Goal: Find specific page/section: Find specific page/section

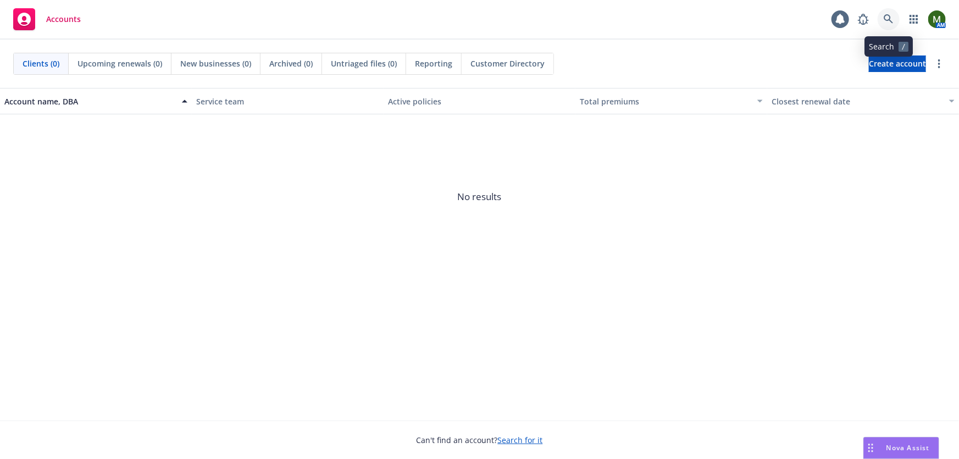
click at [890, 13] on link at bounding box center [889, 19] width 22 height 22
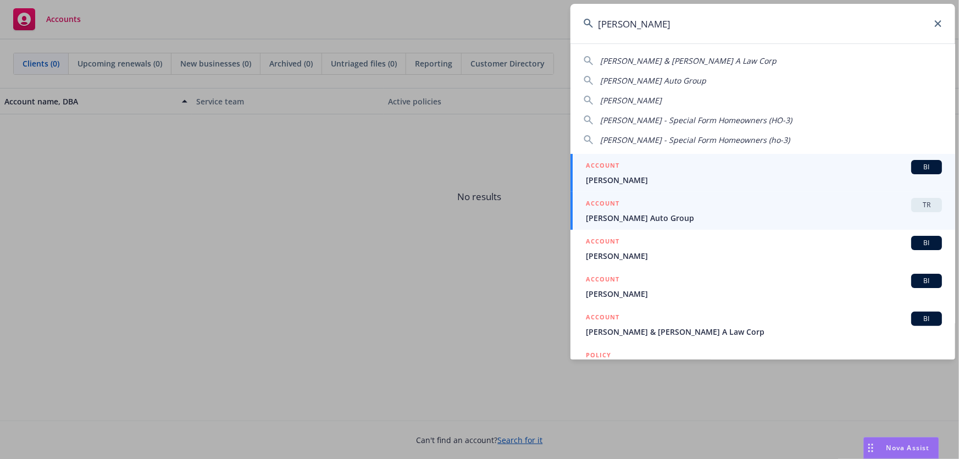
type input "[PERSON_NAME]"
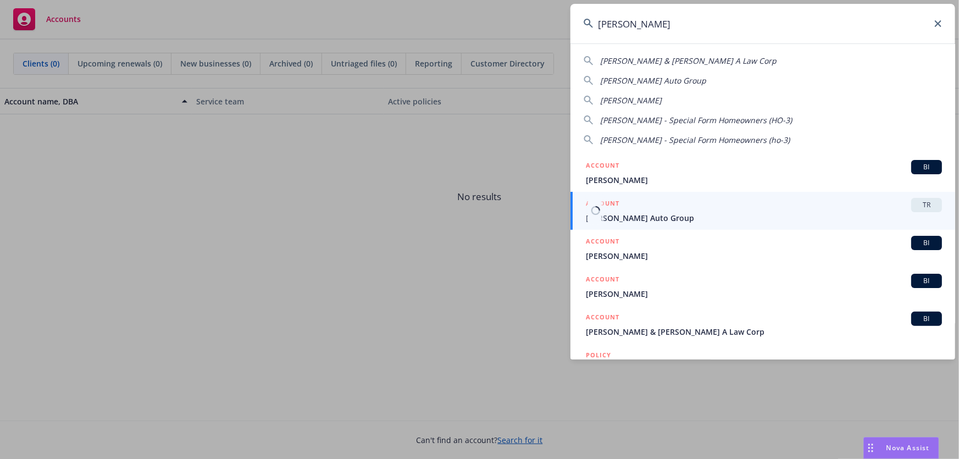
click at [626, 219] on span "[PERSON_NAME] Auto Group" at bounding box center [764, 218] width 356 height 12
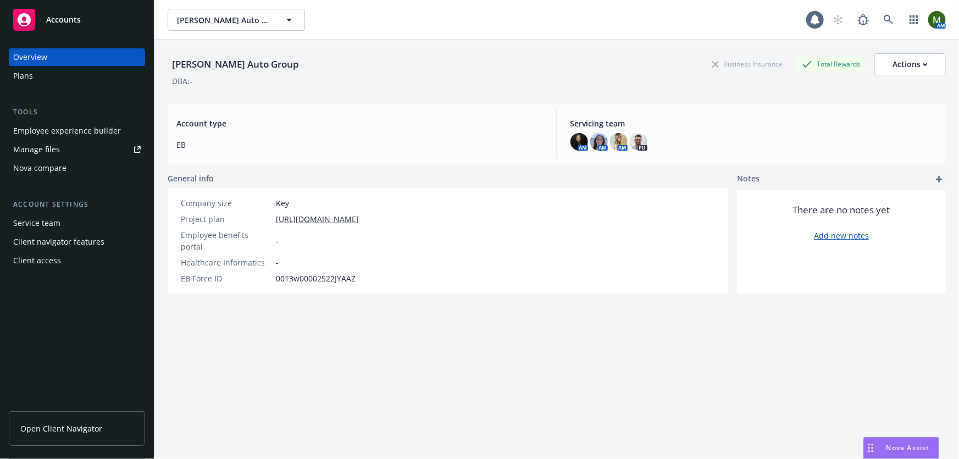
click at [28, 79] on div "Plans" at bounding box center [23, 76] width 20 height 18
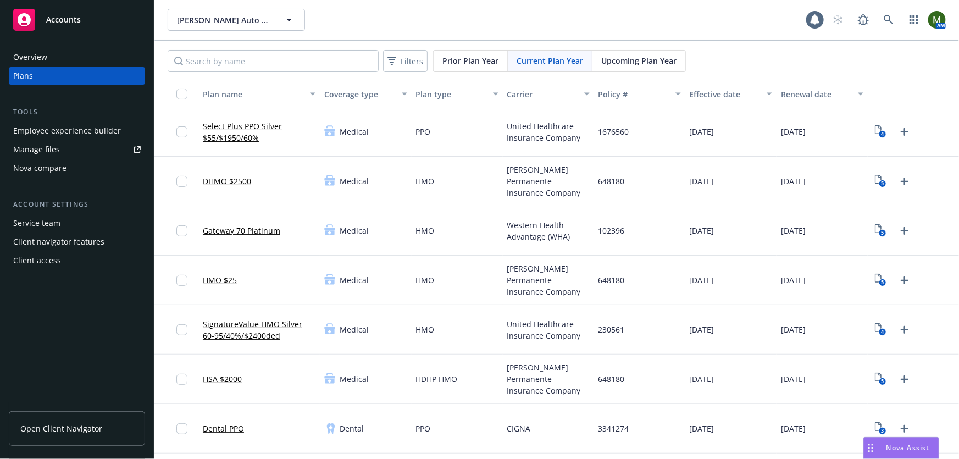
click at [62, 139] on div "Employee experience builder" at bounding box center [67, 131] width 108 height 18
click at [878, 11] on link at bounding box center [889, 20] width 22 height 22
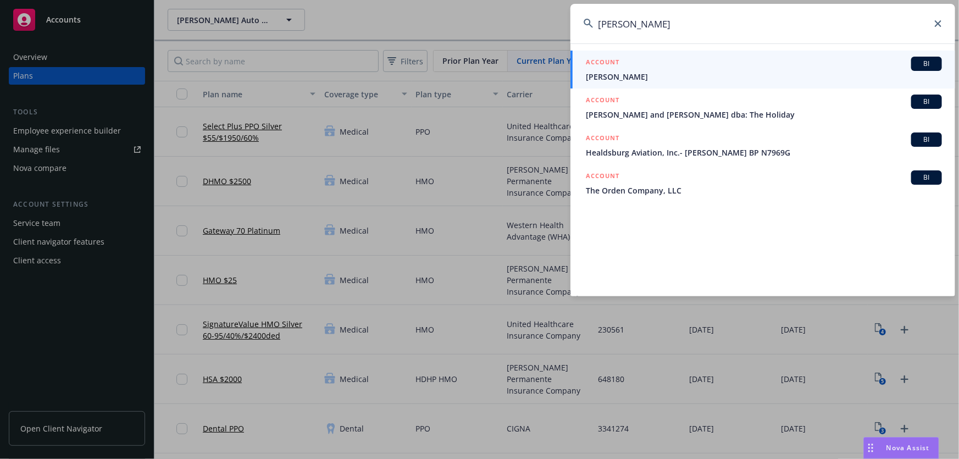
type input "[PERSON_NAME]"
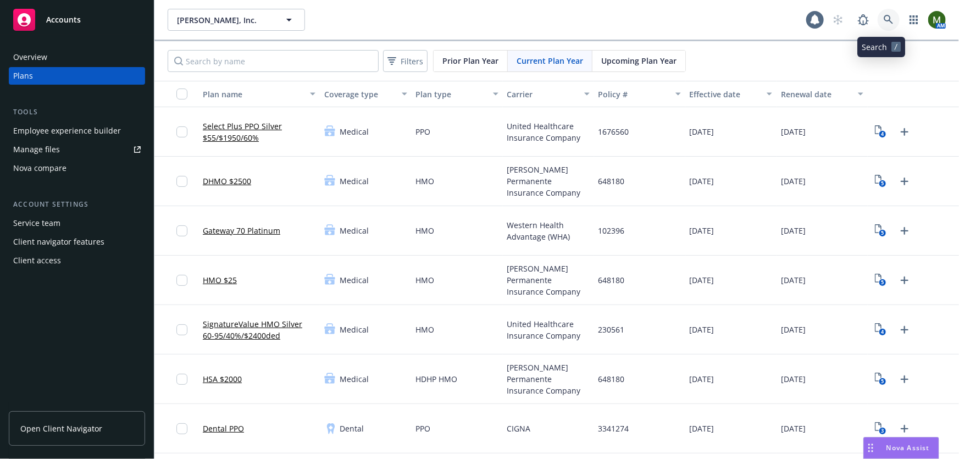
click at [878, 22] on link at bounding box center [889, 20] width 22 height 22
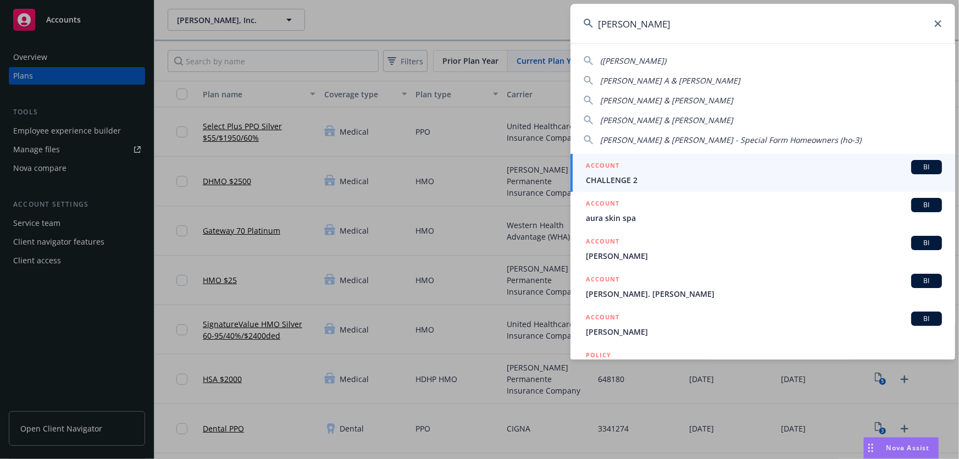
type input "[PERSON_NAME]"
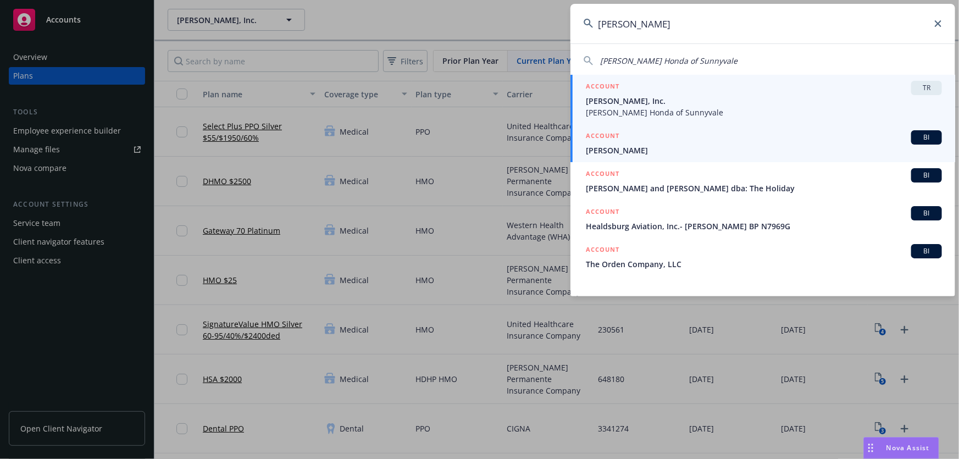
click at [720, 100] on span "[PERSON_NAME], Inc." at bounding box center [764, 101] width 356 height 12
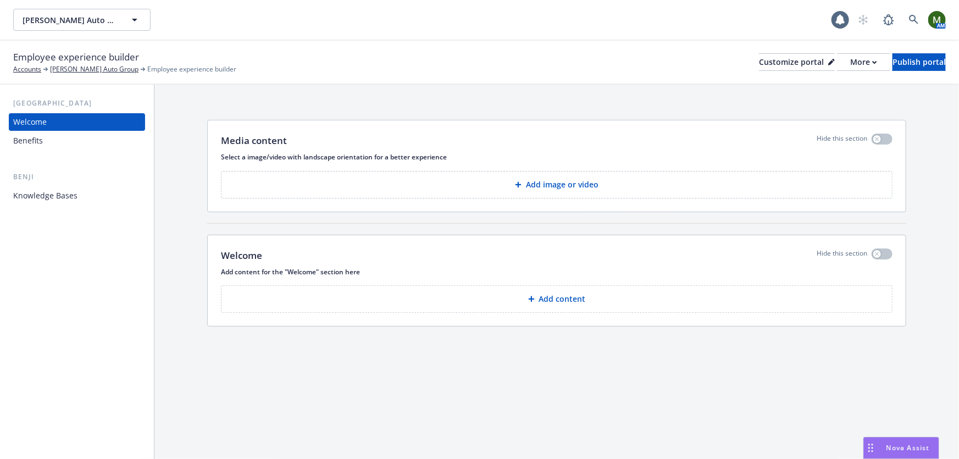
click at [57, 142] on div "Benefits" at bounding box center [77, 141] width 128 height 18
